Goal: Transaction & Acquisition: Book appointment/travel/reservation

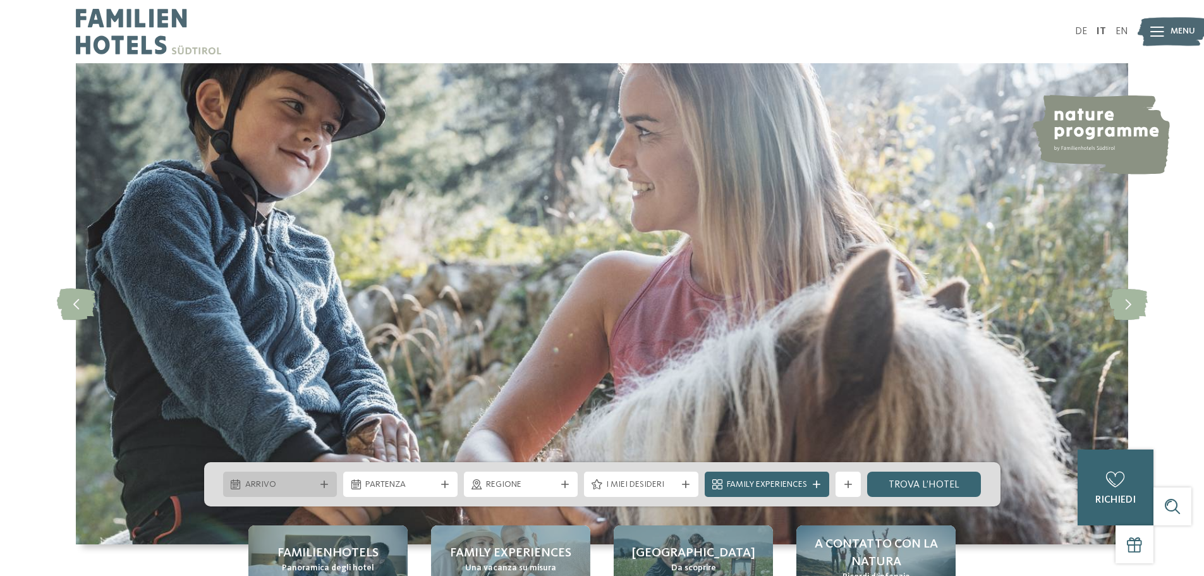
click at [305, 482] on span "Arrivo" at bounding box center [280, 484] width 70 height 13
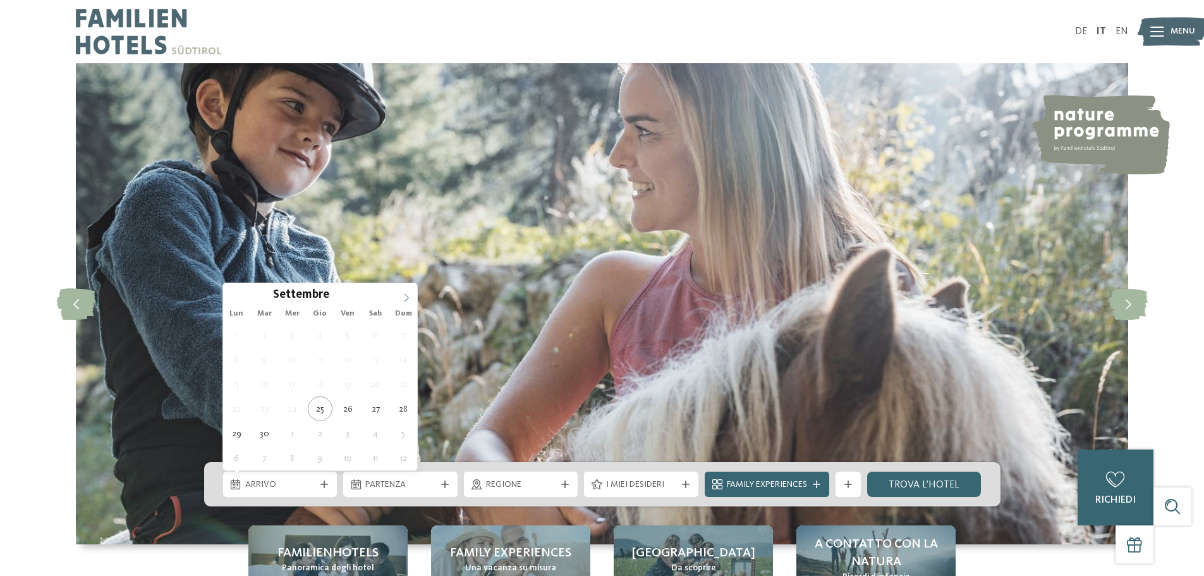
click at [408, 297] on icon at bounding box center [407, 297] width 4 height 8
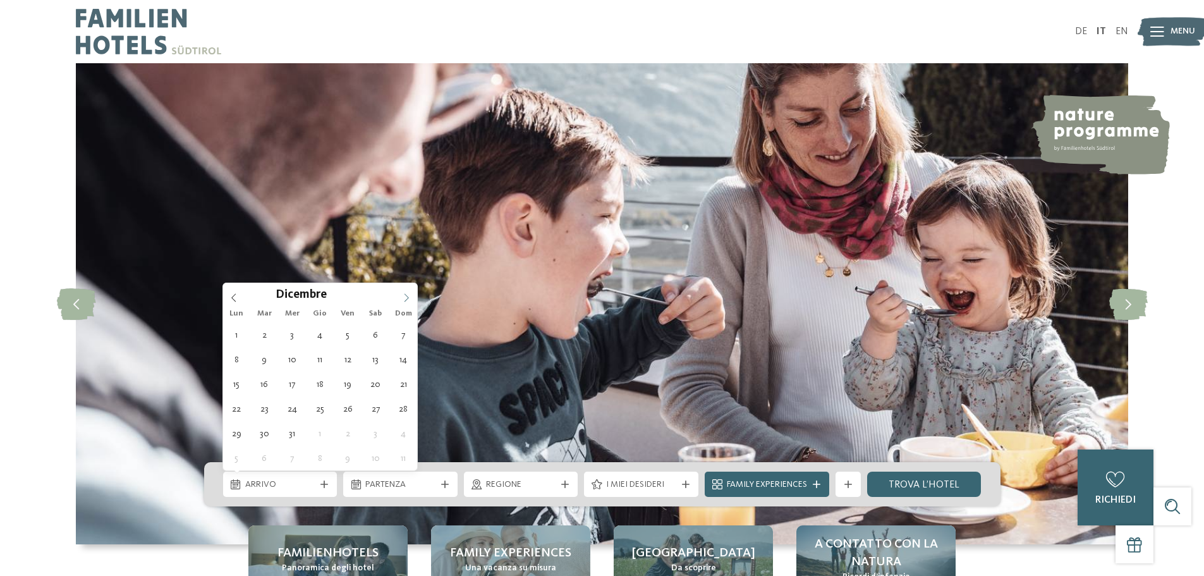
type input "****"
click at [408, 297] on icon at bounding box center [407, 297] width 4 height 8
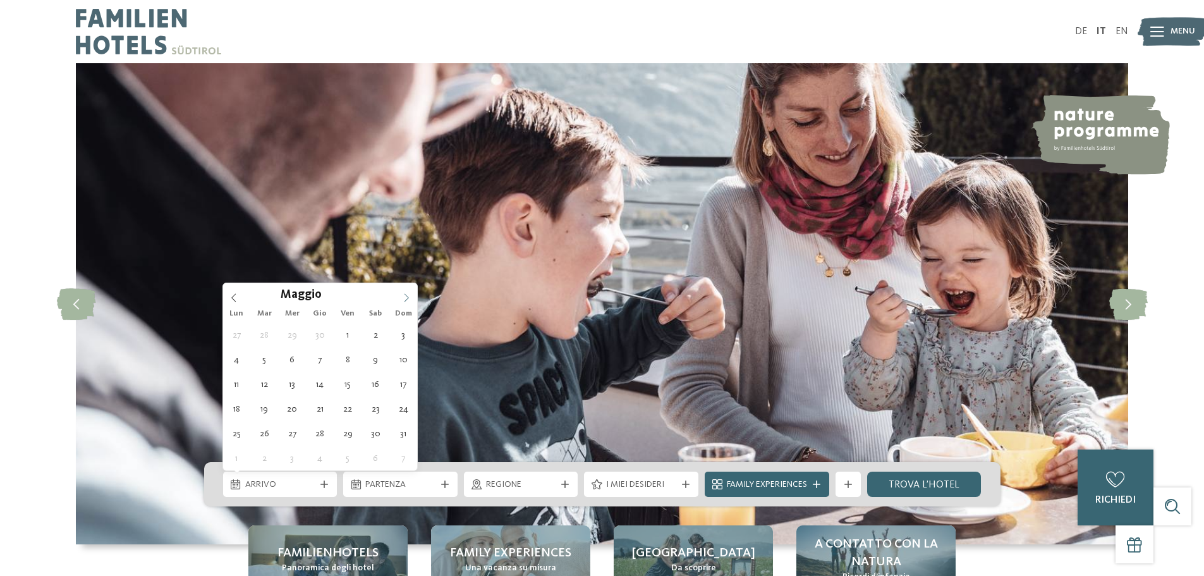
click at [408, 297] on icon at bounding box center [407, 297] width 4 height 8
type div "[DATE]"
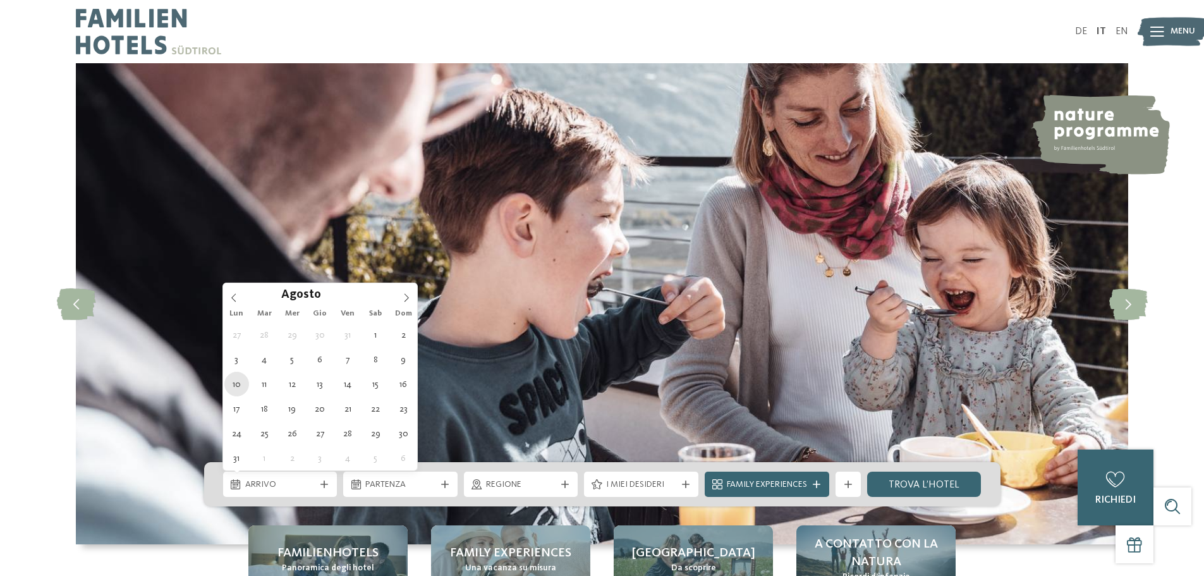
type input "****"
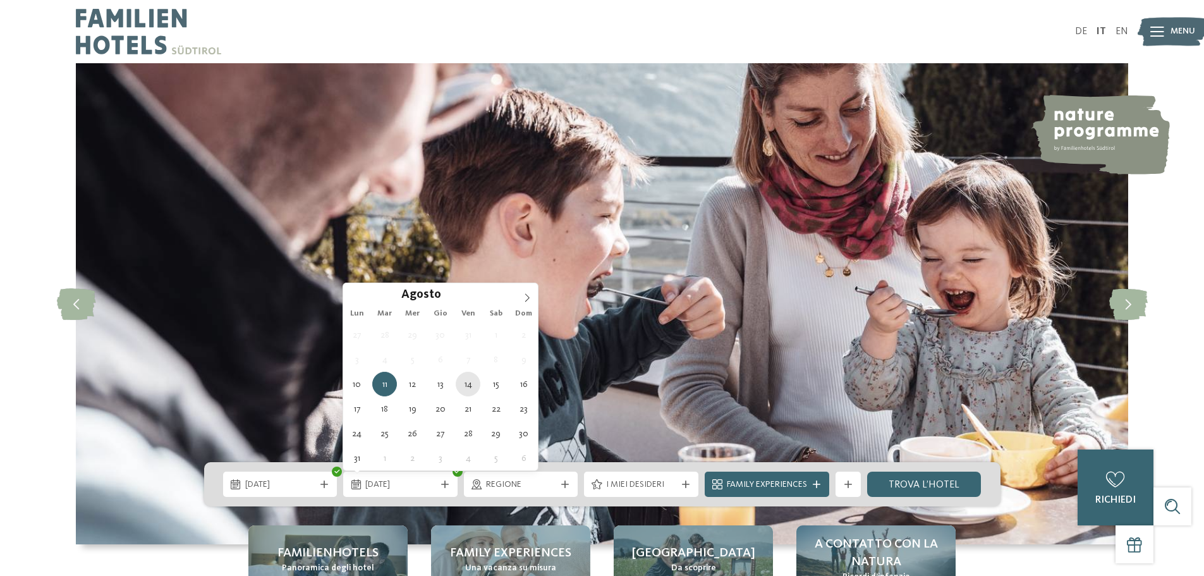
type div "[DATE]"
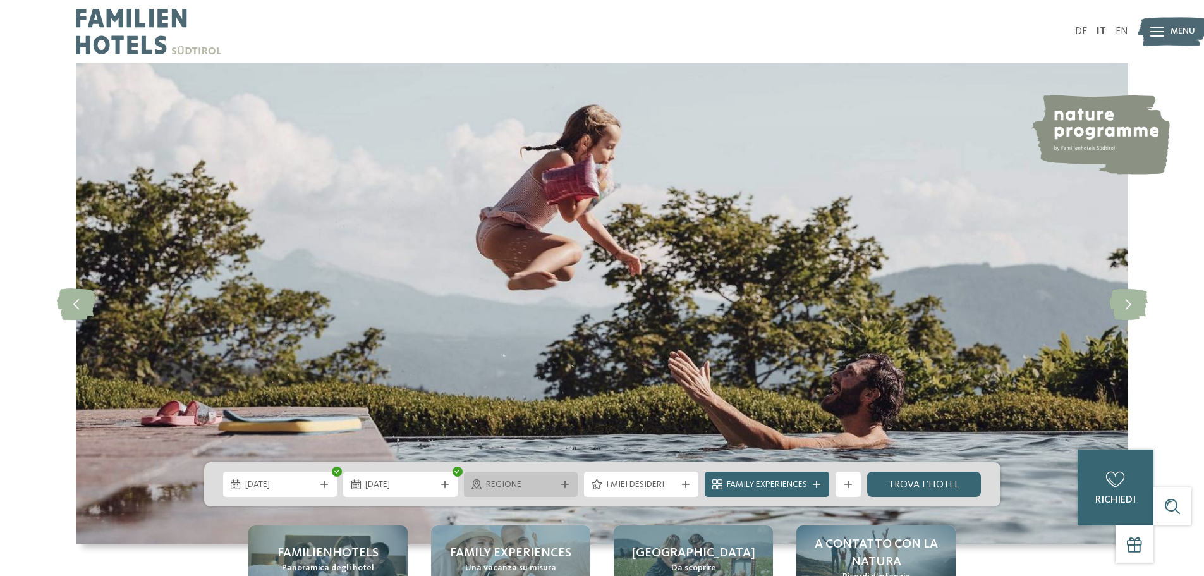
click at [559, 483] on div at bounding box center [565, 484] width 13 height 8
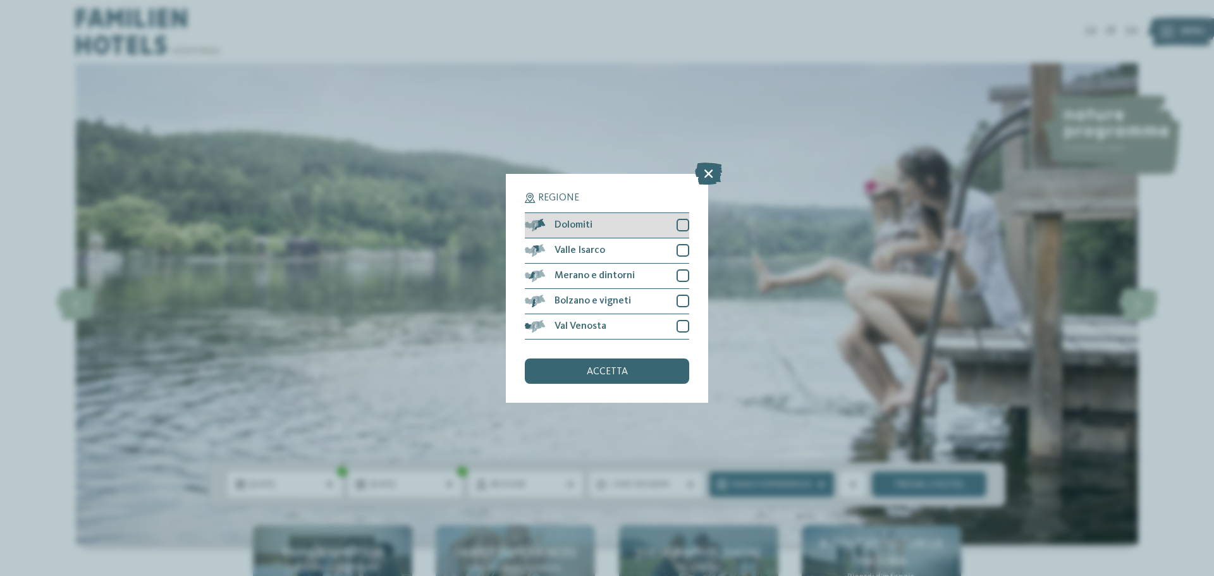
click at [680, 226] on div at bounding box center [682, 225] width 13 height 13
click at [686, 277] on div at bounding box center [682, 275] width 13 height 13
click at [648, 374] on div "accetta" at bounding box center [607, 370] width 164 height 25
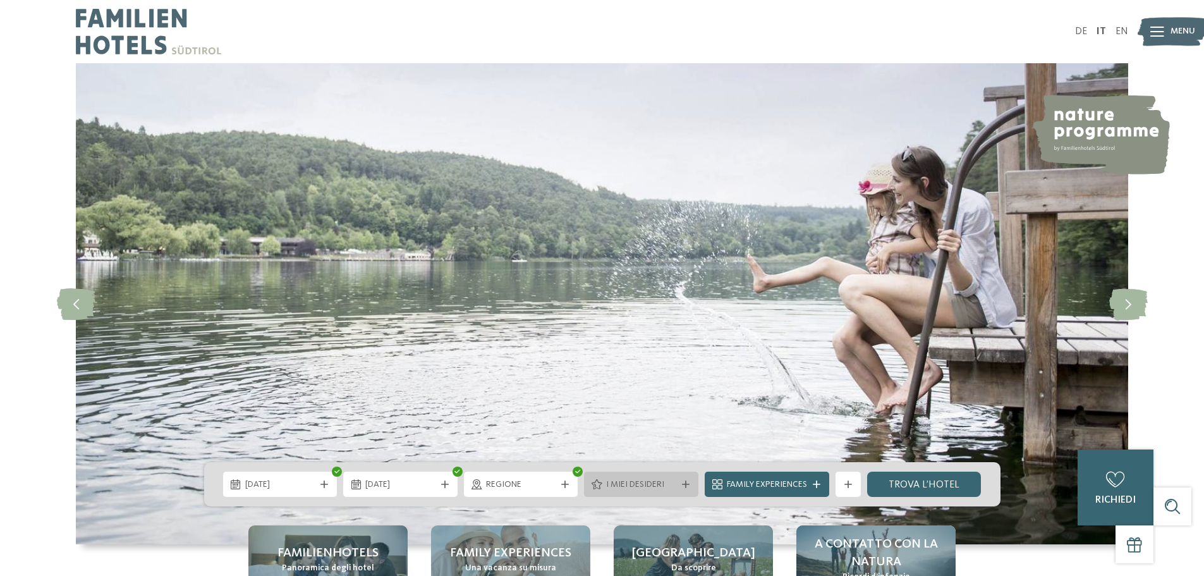
click at [685, 480] on div "I miei desideri" at bounding box center [641, 484] width 114 height 25
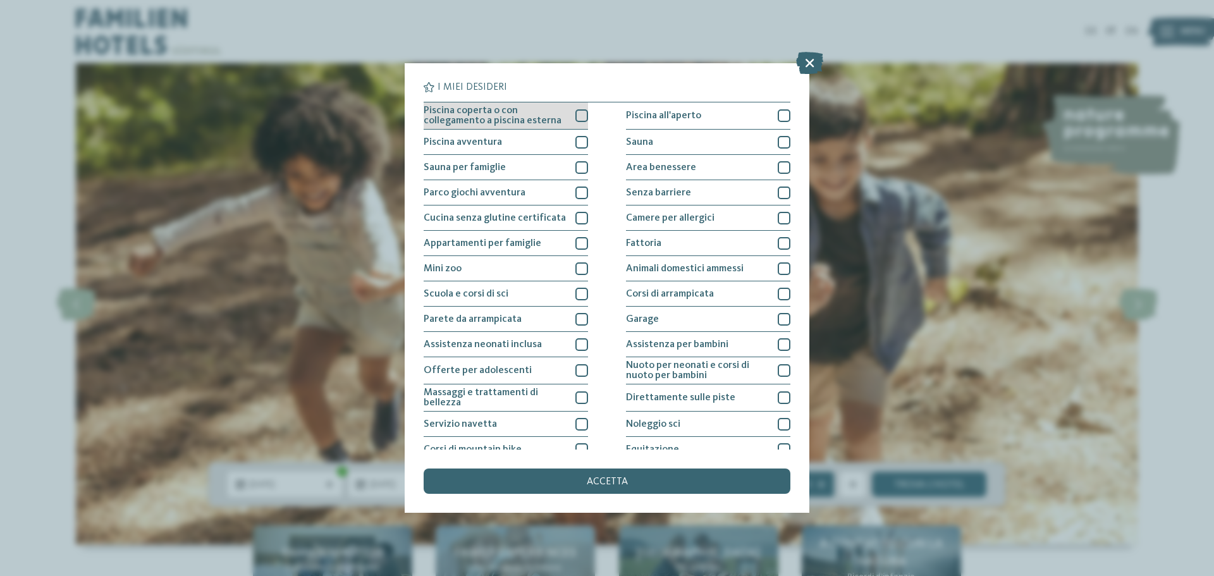
click at [577, 114] on div at bounding box center [581, 115] width 13 height 13
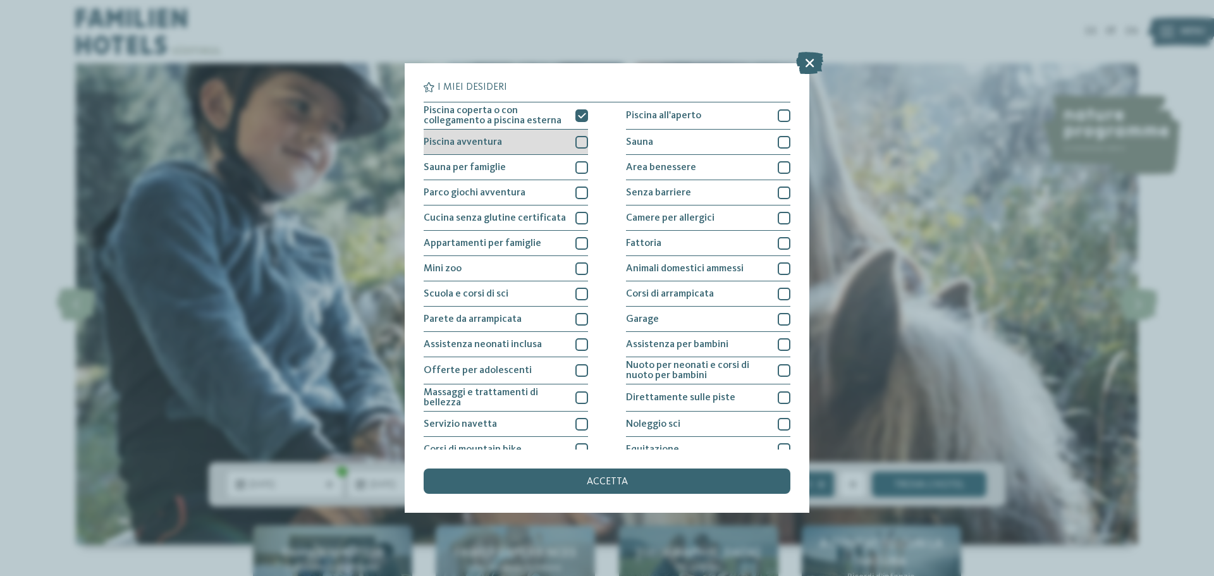
click at [577, 140] on div at bounding box center [581, 142] width 13 height 13
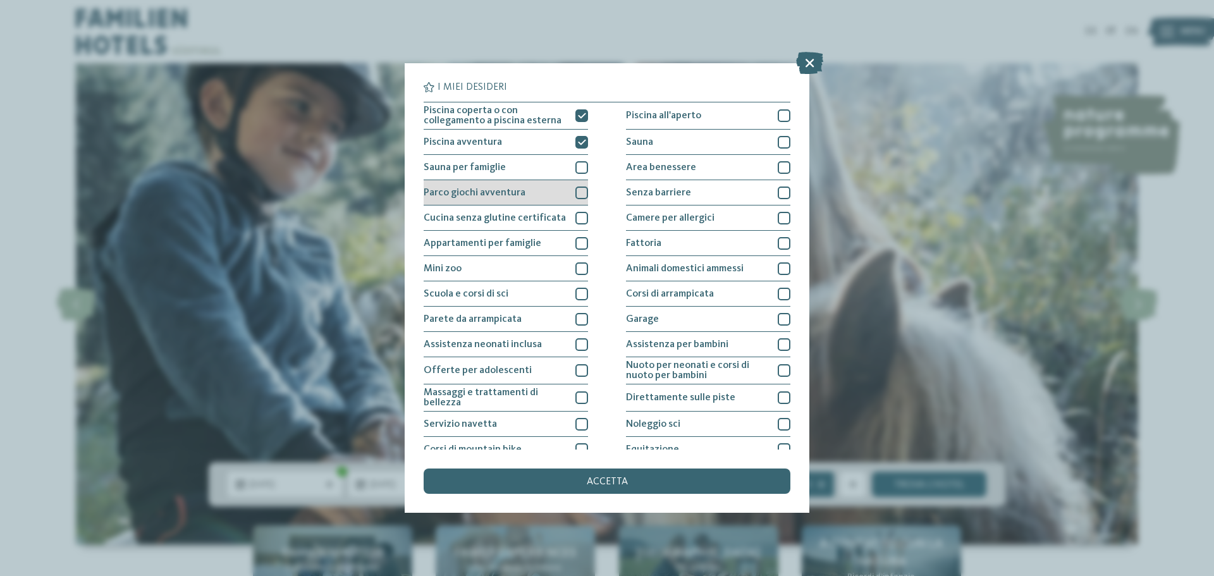
click at [582, 195] on div at bounding box center [581, 192] width 13 height 13
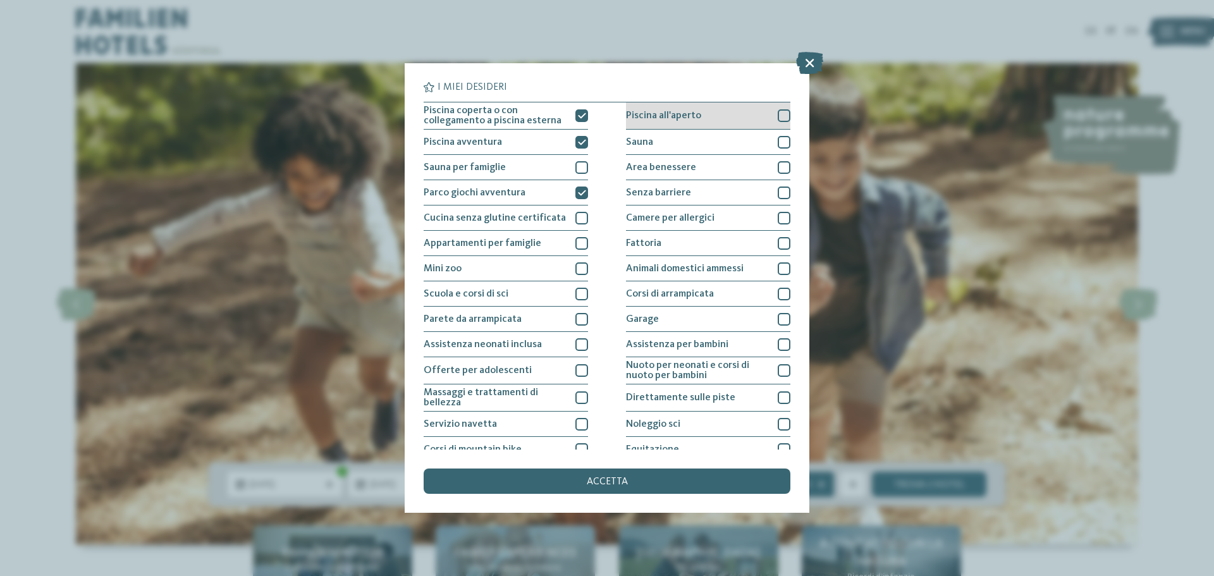
click at [777, 115] on div at bounding box center [783, 115] width 13 height 13
click at [780, 112] on icon at bounding box center [784, 116] width 8 height 8
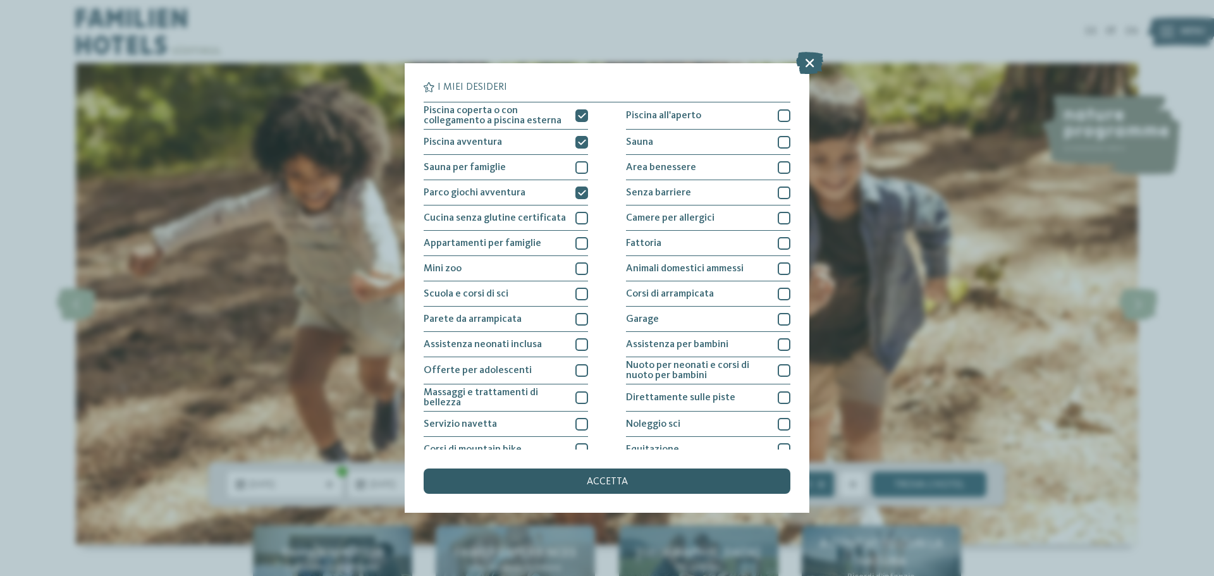
click at [667, 485] on div "accetta" at bounding box center [606, 480] width 367 height 25
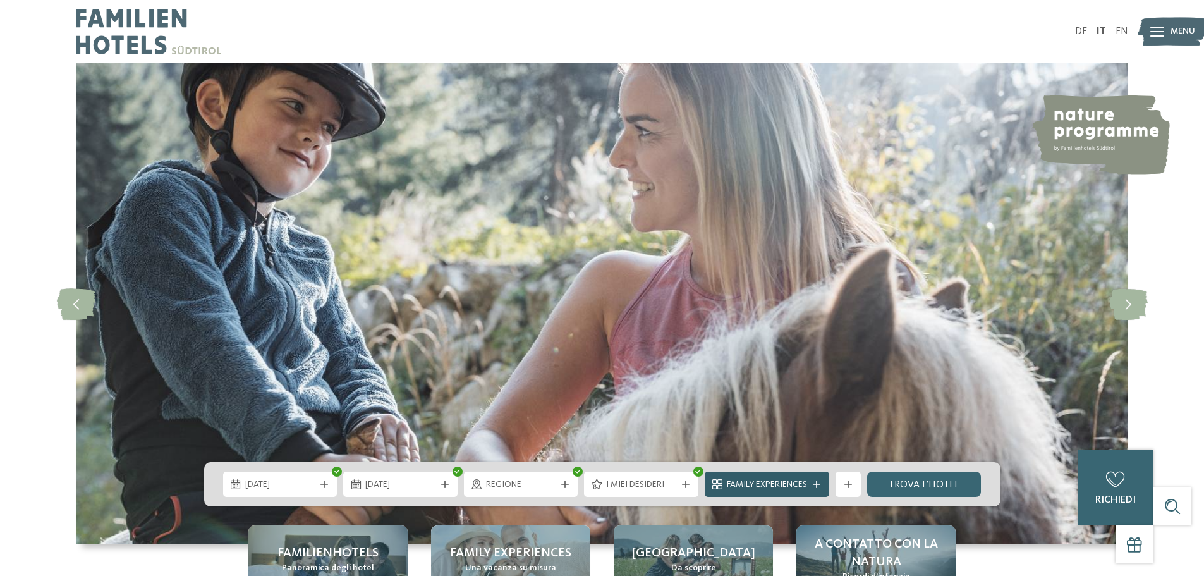
click at [817, 480] on div "Family Experiences" at bounding box center [767, 484] width 125 height 25
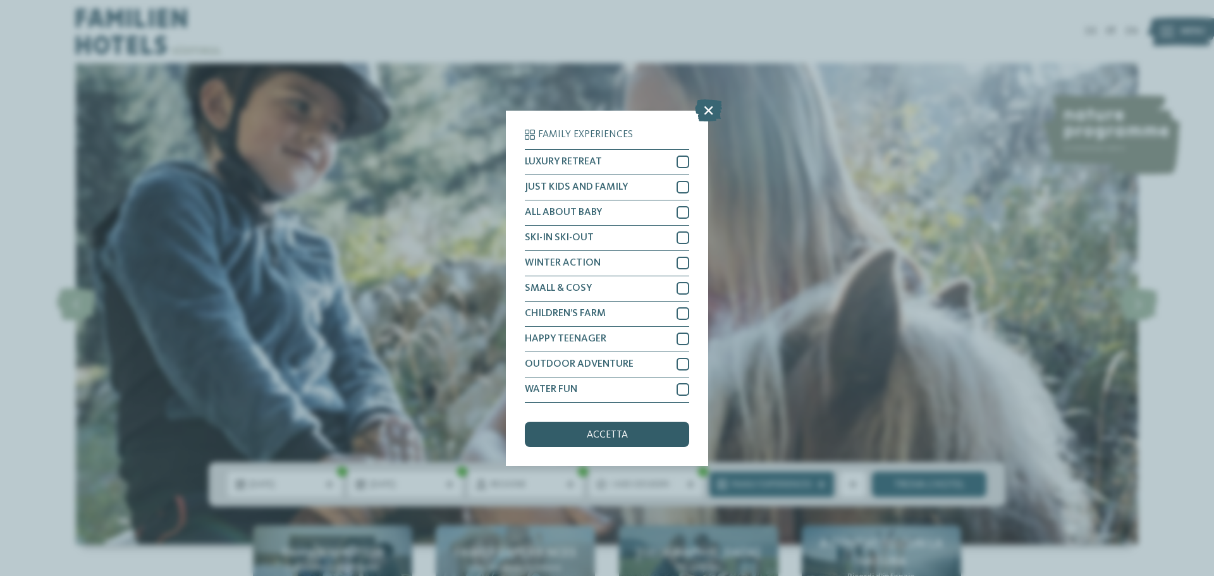
click at [626, 427] on div "accetta" at bounding box center [607, 434] width 164 height 25
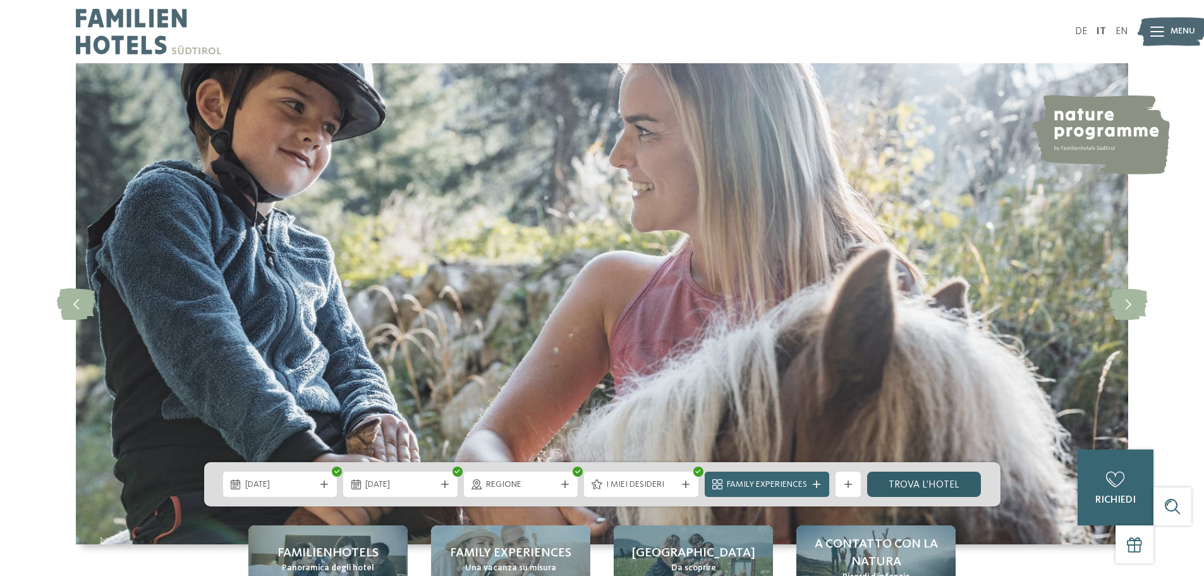
click at [917, 480] on link "trova l’hotel" at bounding box center [924, 484] width 114 height 25
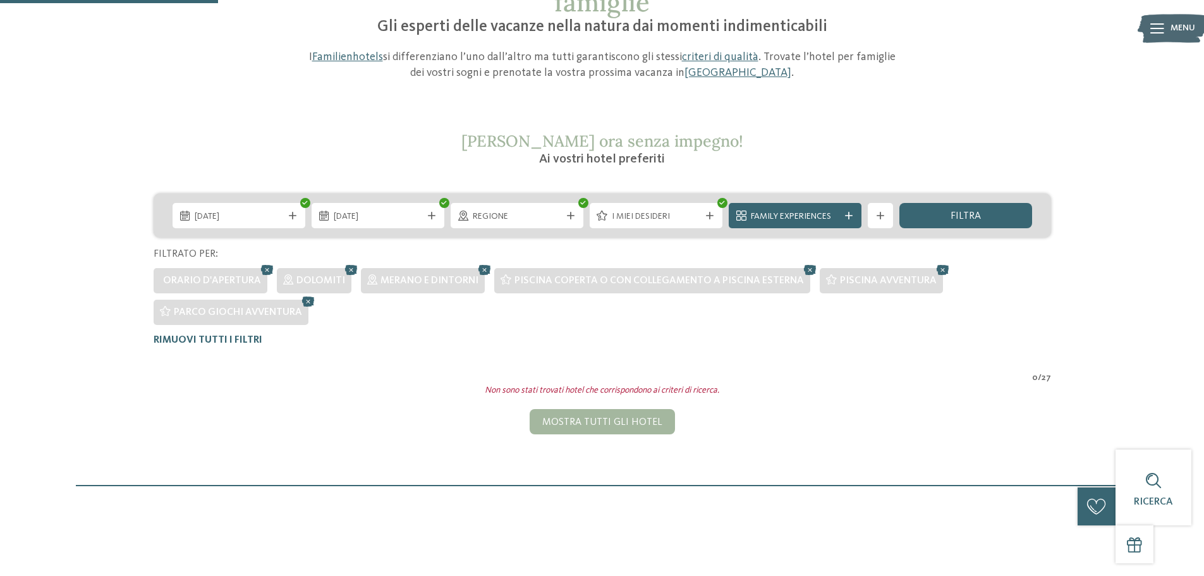
scroll to position [131, 0]
click at [267, 269] on icon at bounding box center [267, 270] width 19 height 16
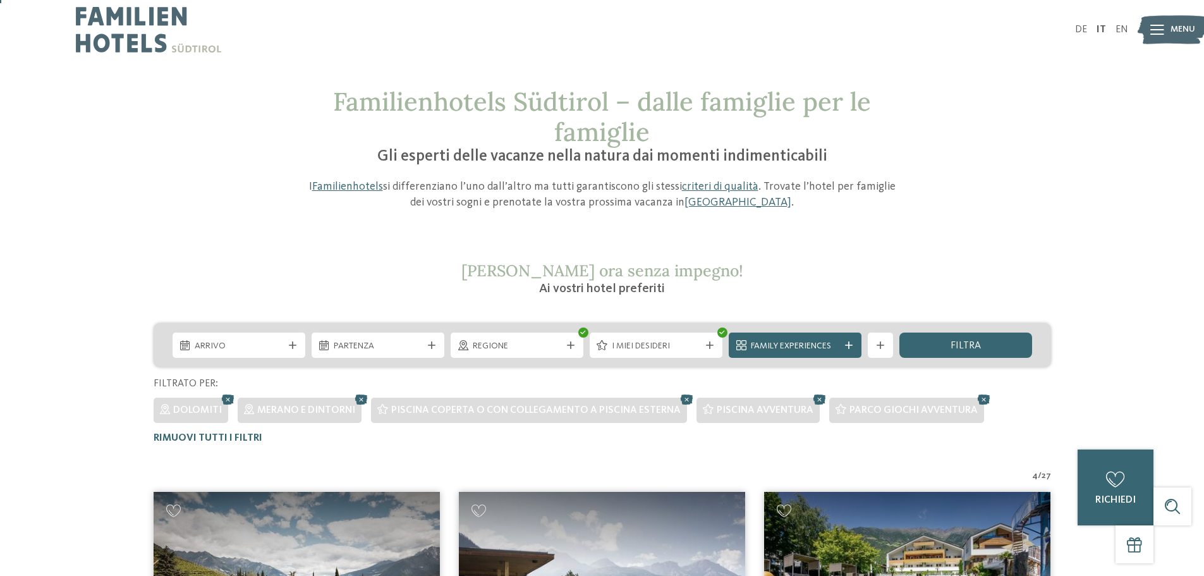
scroll to position [0, 0]
